Goal: Obtain resource: Obtain resource

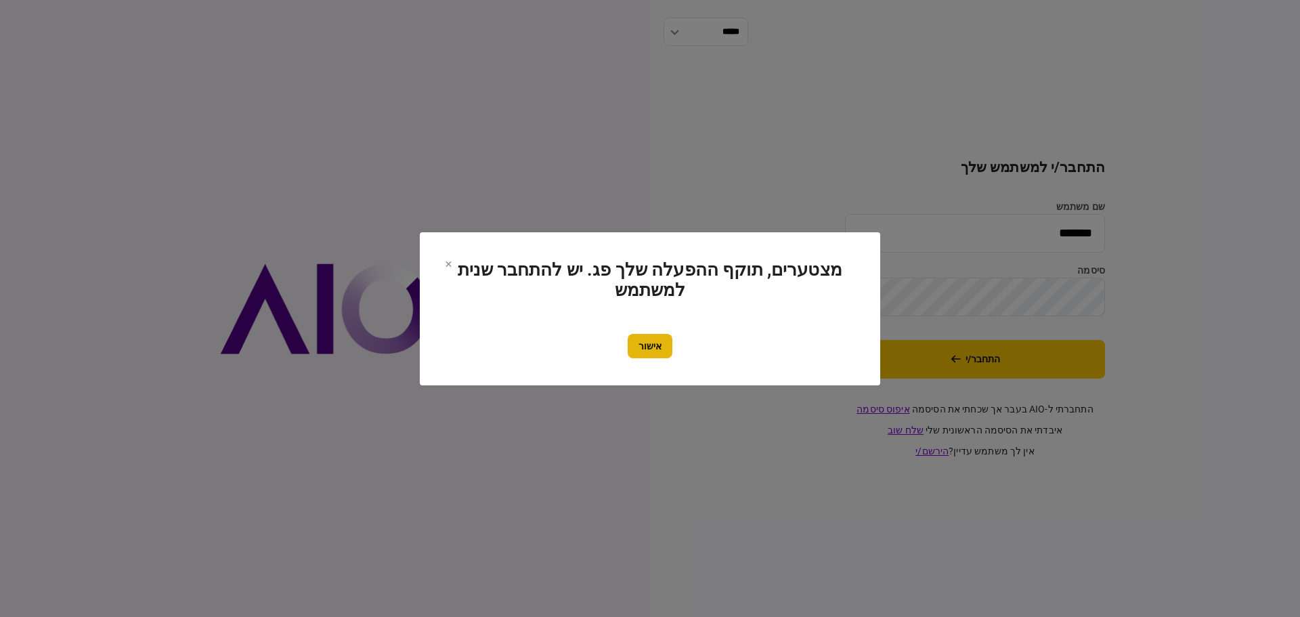
click at [651, 349] on button "אישור" at bounding box center [650, 346] width 45 height 24
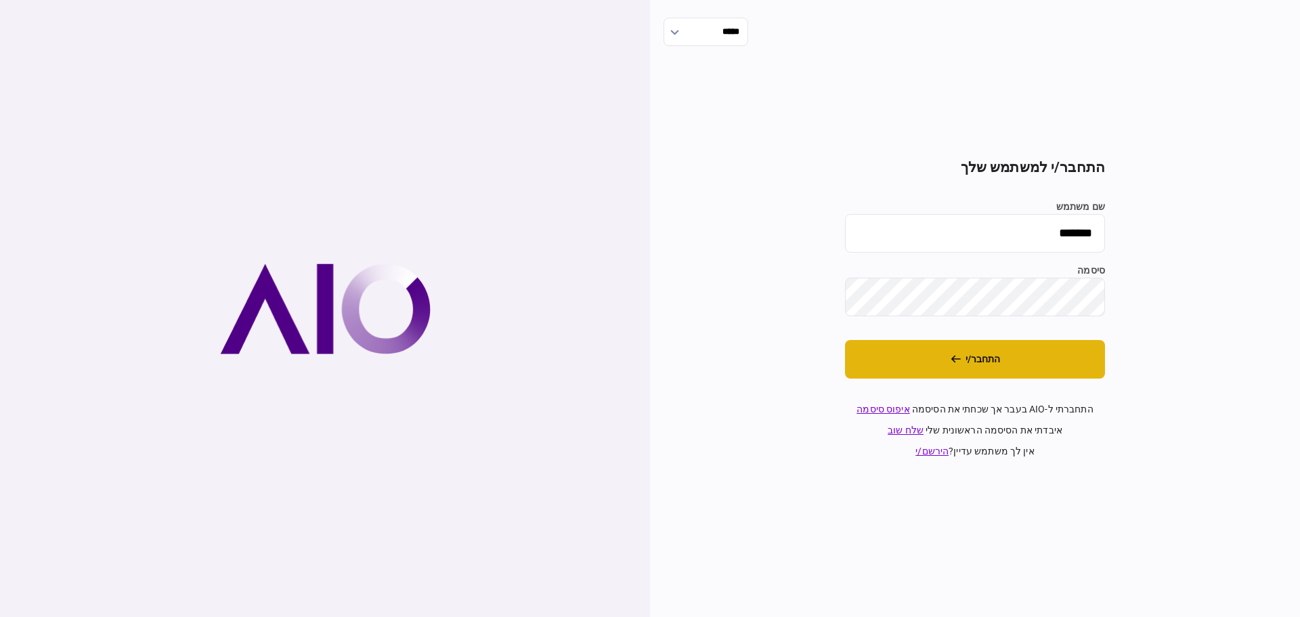
click at [970, 357] on button "התחבר/י" at bounding box center [975, 359] width 260 height 39
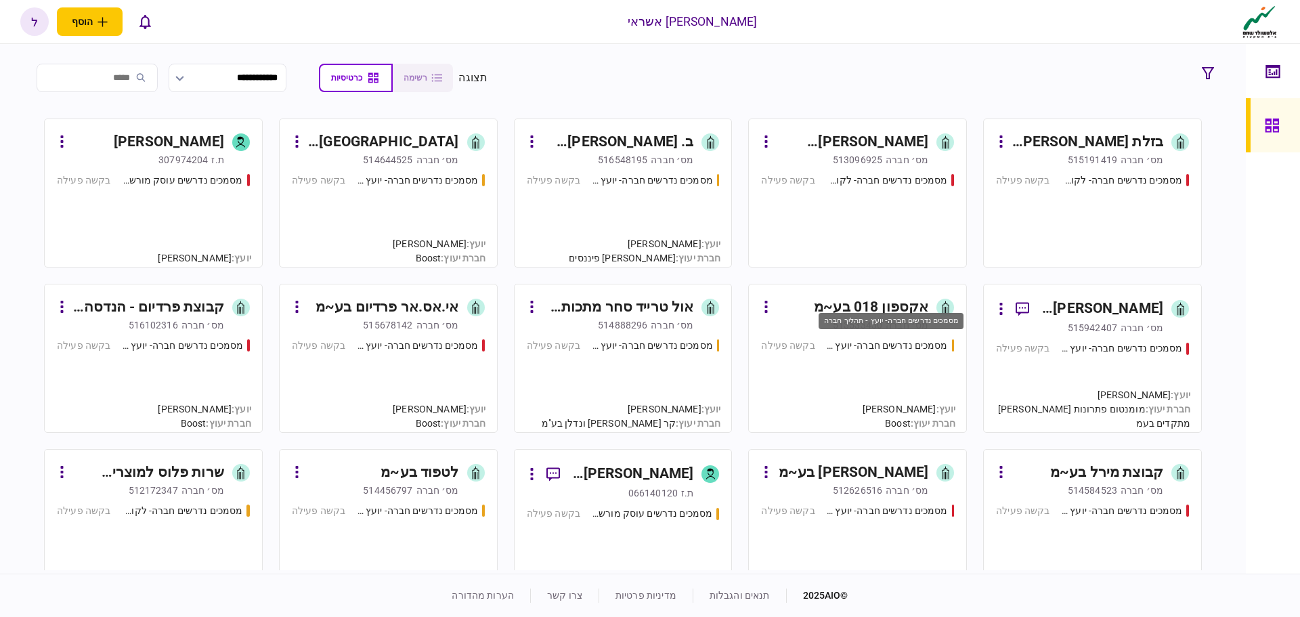
click at [856, 324] on div "מסמכים נדרשים חברה- יועץ - תהליך חברה" at bounding box center [890, 321] width 145 height 17
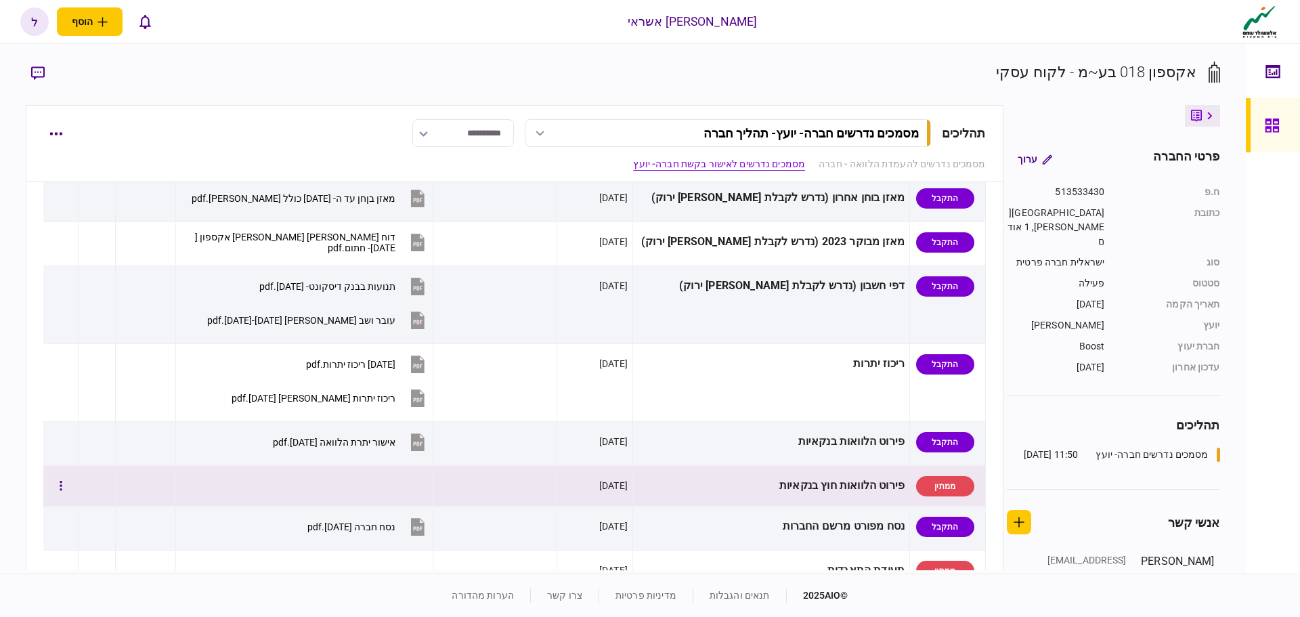
scroll to position [542, 0]
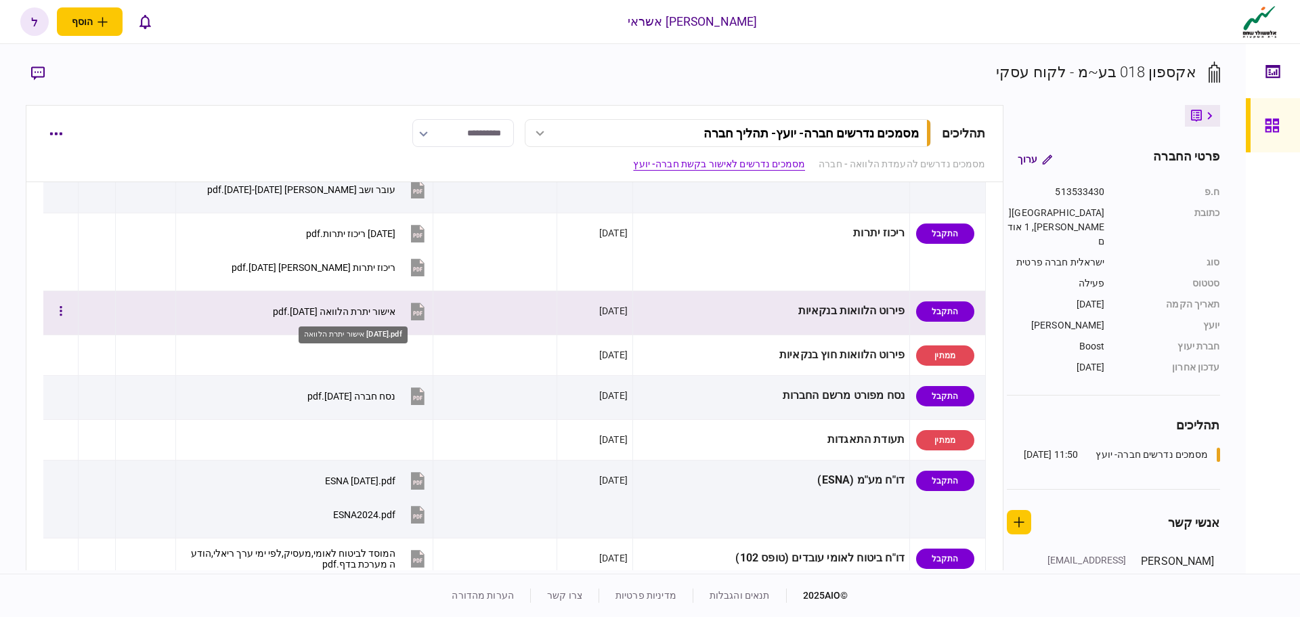
click at [391, 311] on div "אישור יתרת הלוואה 04.09.2025.pdf" at bounding box center [334, 311] width 123 height 11
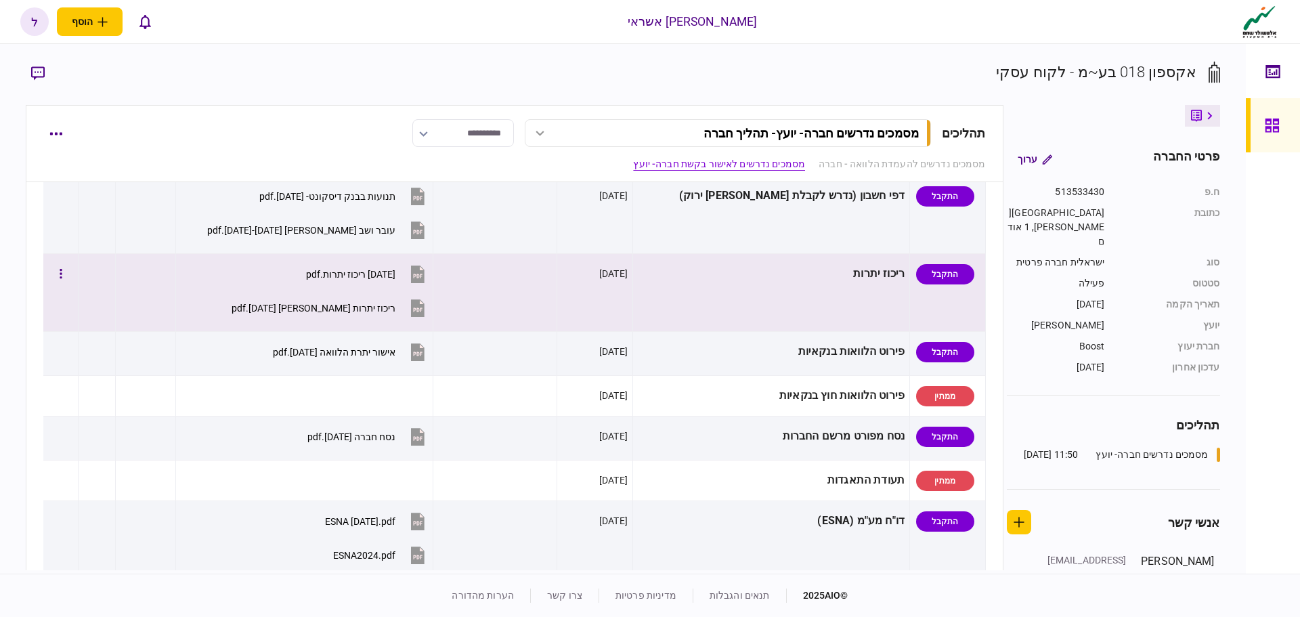
scroll to position [609, 0]
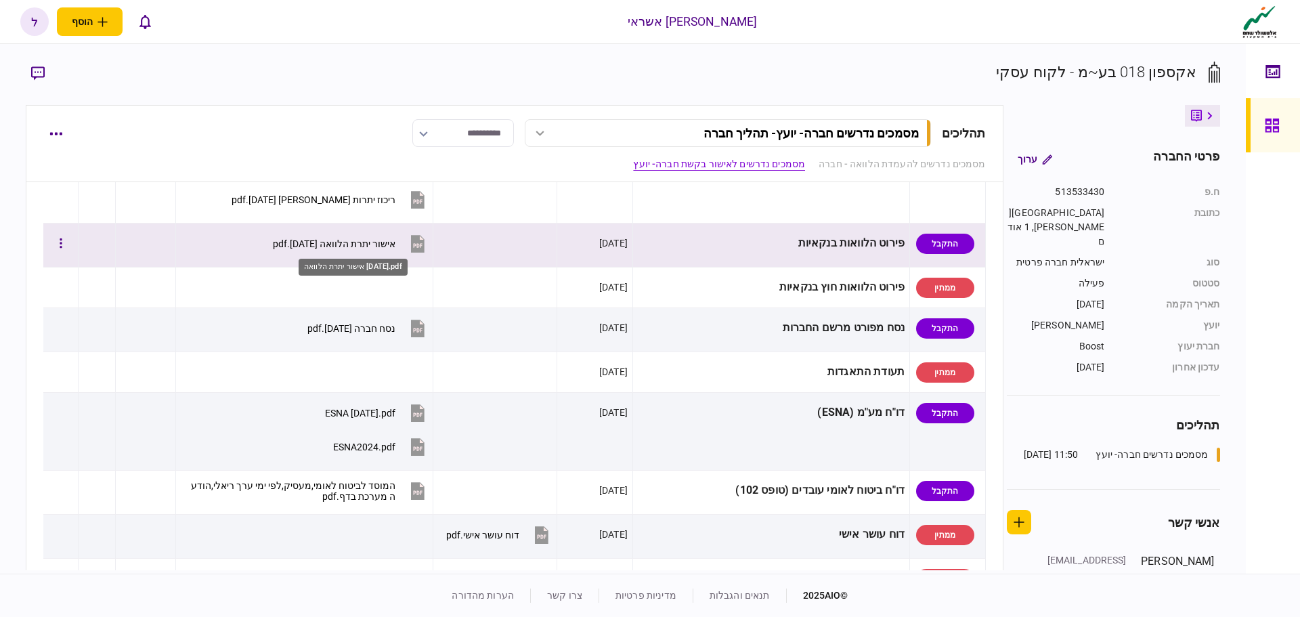
click at [386, 241] on div "אישור יתרת הלוואה 04.09.2025.pdf" at bounding box center [334, 243] width 123 height 11
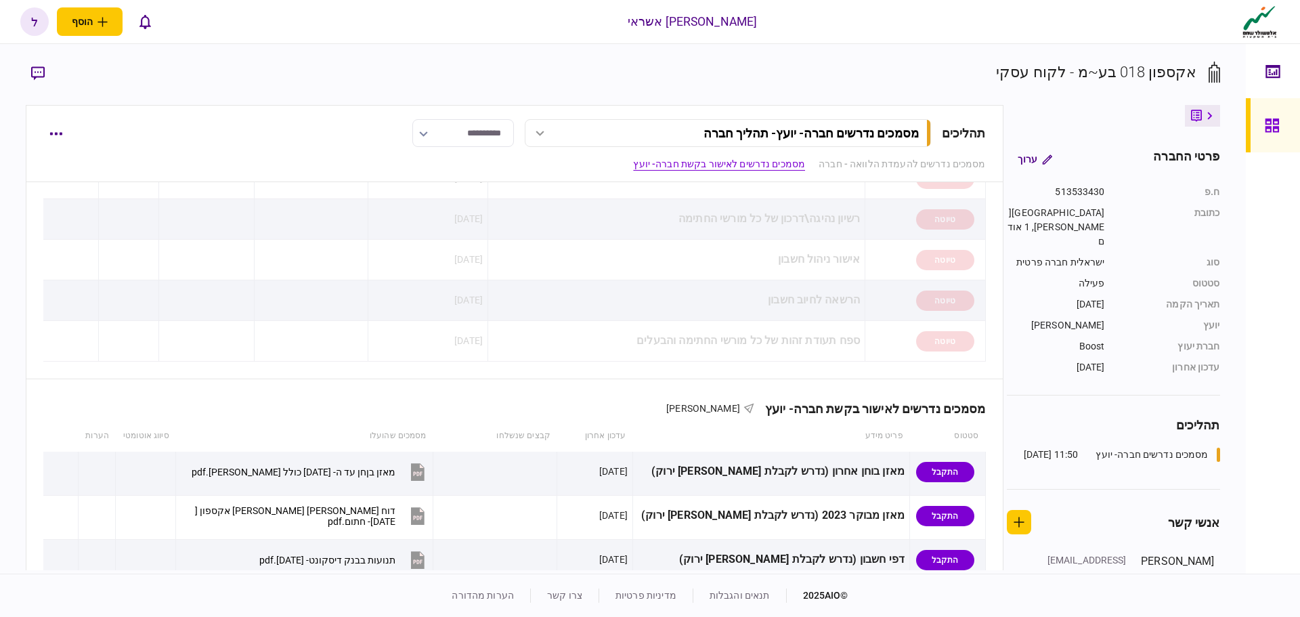
scroll to position [0, 0]
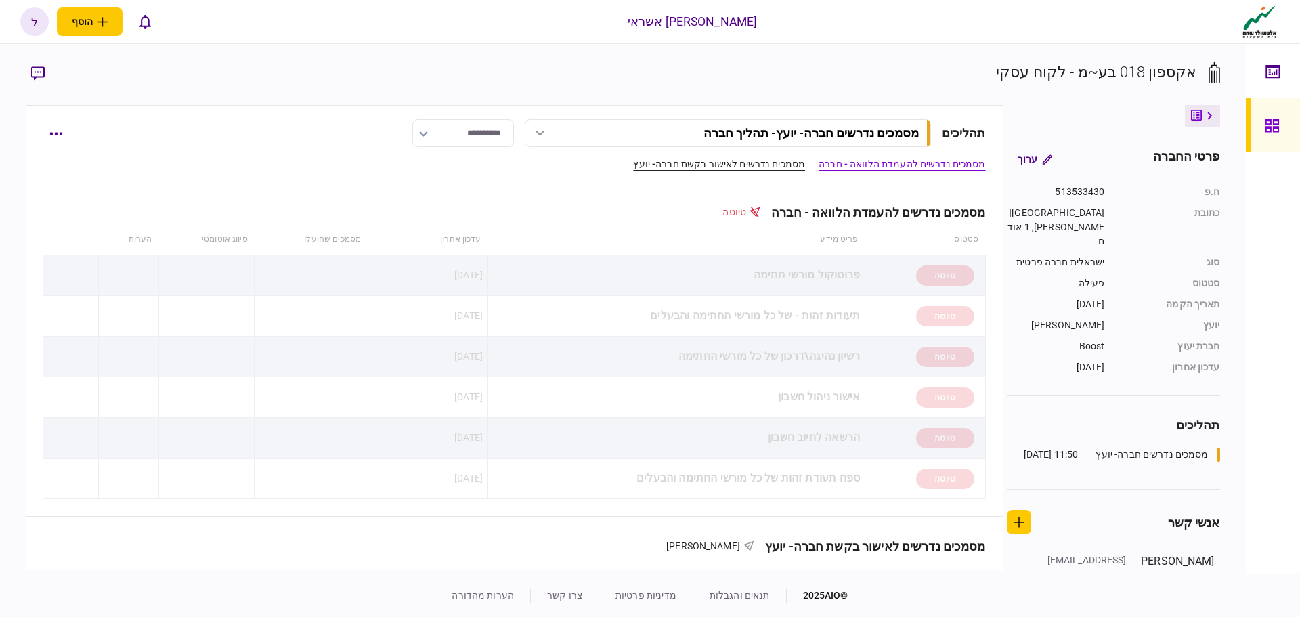
click at [697, 163] on link "מסמכים נדרשים לאישור בקשת חברה- יועץ" at bounding box center [719, 164] width 172 height 14
